Goal: Task Accomplishment & Management: Manage account settings

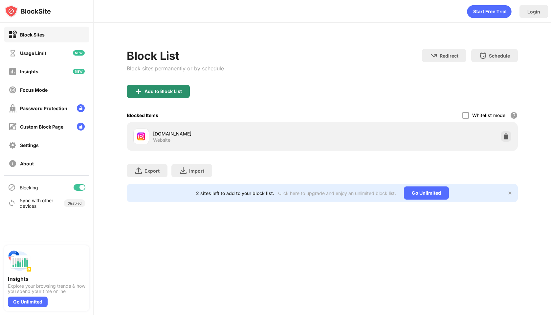
click at [171, 90] on div "Add to Block List" at bounding box center [163, 91] width 37 height 5
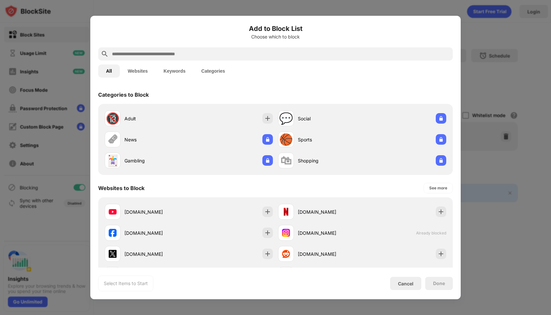
paste input "**********"
click at [178, 55] on input "text" at bounding box center [280, 54] width 339 height 8
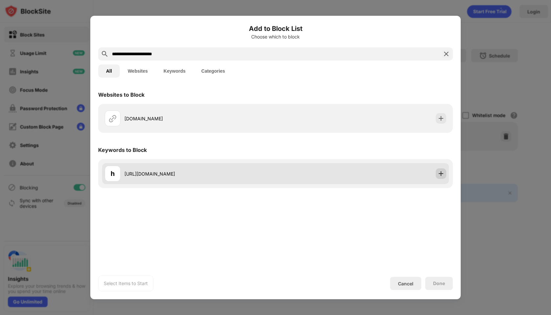
type input "**********"
click at [441, 174] on img at bounding box center [441, 173] width 7 height 7
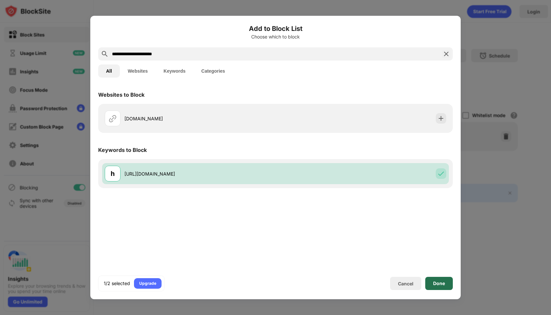
click at [441, 288] on div "Done" at bounding box center [440, 283] width 28 height 13
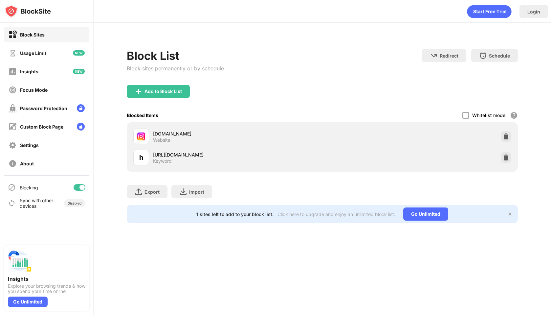
click at [276, 54] on div "Block List Block sites permanently or by schedule Redirect Choose a site to be …" at bounding box center [323, 67] width 392 height 36
click at [276, 55] on div "Block List Block sites permanently or by schedule Redirect Choose a site to be …" at bounding box center [323, 67] width 392 height 36
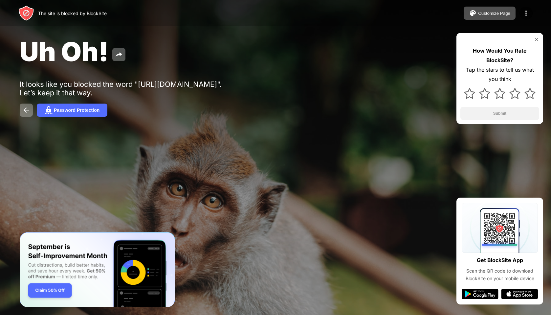
drag, startPoint x: 124, startPoint y: 180, endPoint x: 46, endPoint y: 35, distance: 164.7
click at [46, 35] on div "The site is blocked by BlockSite Customize Page Edit Block List Redirect Custom…" at bounding box center [275, 157] width 551 height 315
drag, startPoint x: 57, startPoint y: 48, endPoint x: 164, endPoint y: 78, distance: 111.2
click at [164, 78] on div "Uh Oh! It looks like you blocked the word "[URL][DOMAIN_NAME]". Let’s keep it t…" at bounding box center [275, 76] width 551 height 152
click at [198, 95] on div "It looks like you blocked the word "[URL][DOMAIN_NAME]". Let’s keep it that way." at bounding box center [121, 88] width 203 height 17
